Goal: Transaction & Acquisition: Obtain resource

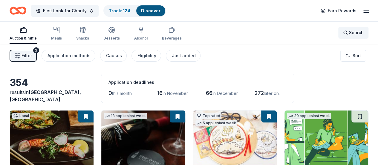
click at [352, 33] on span "Search" at bounding box center [356, 32] width 15 height 7
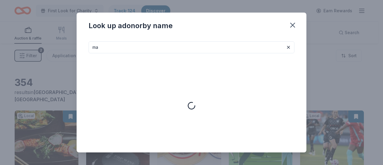
type input "m"
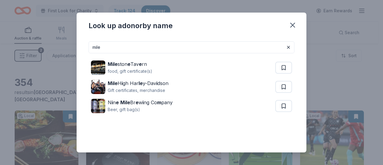
drag, startPoint x: 70, startPoint y: 47, endPoint x: 30, endPoint y: 43, distance: 40.0
click at [43, 45] on div "Look up a donor by name mile Mile ston e Tav e rn food, gift certificate(s) Mil…" at bounding box center [191, 82] width 383 height 165
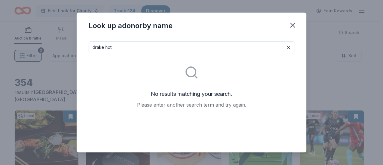
drag, startPoint x: 98, startPoint y: 45, endPoint x: 39, endPoint y: 42, distance: 58.7
click at [51, 45] on div "Look up a donor by name drake hot No results matching your search. Please enter…" at bounding box center [191, 82] width 383 height 165
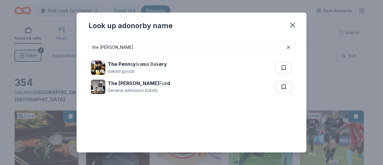
drag, startPoint x: 123, startPoint y: 47, endPoint x: 0, endPoint y: 45, distance: 123.5
click at [2, 47] on div "Look up a donor by name the pendry The Penn s y lva n ia Bak ery baked goods Th…" at bounding box center [191, 82] width 383 height 165
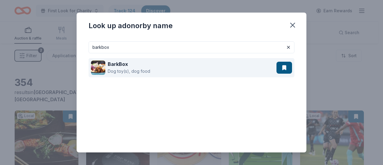
click at [173, 65] on div "BarkBox Dog toy(s), dog food" at bounding box center [183, 67] width 185 height 19
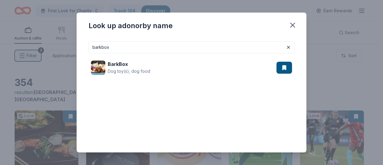
drag, startPoint x: 125, startPoint y: 47, endPoint x: 48, endPoint y: 45, distance: 77.1
click at [50, 45] on div "Look up a donor by name barkbox BarkBox Dog toy(s), dog food" at bounding box center [191, 82] width 383 height 165
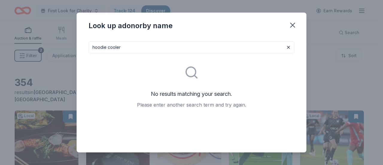
type input "hoodie cooler"
click at [294, 29] on icon "button" at bounding box center [292, 25] width 8 height 8
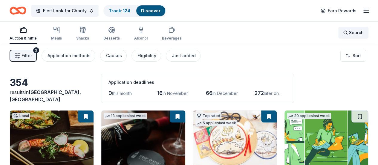
click at [349, 33] on span "Search" at bounding box center [356, 32] width 15 height 7
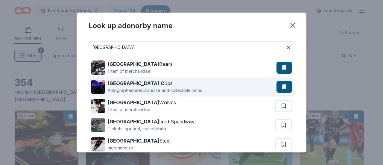
scroll to position [30, 0]
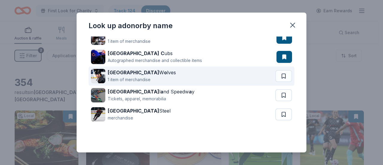
type input "chicago"
click at [190, 74] on div "Chicago W o lves 1 item of merchandise" at bounding box center [183, 75] width 184 height 19
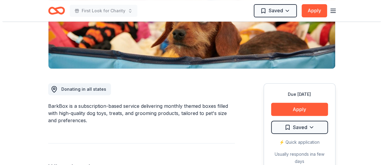
scroll to position [120, 0]
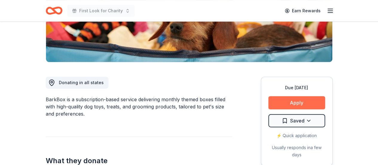
click at [304, 97] on button "Apply" at bounding box center [296, 102] width 57 height 13
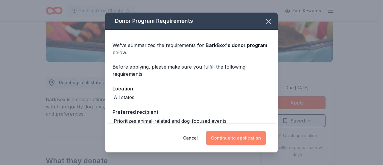
click at [248, 135] on button "Continue to application" at bounding box center [235, 138] width 59 height 14
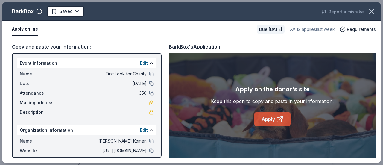
click at [257, 120] on link "Apply" at bounding box center [272, 119] width 36 height 14
